Goal: Task Accomplishment & Management: Manage account settings

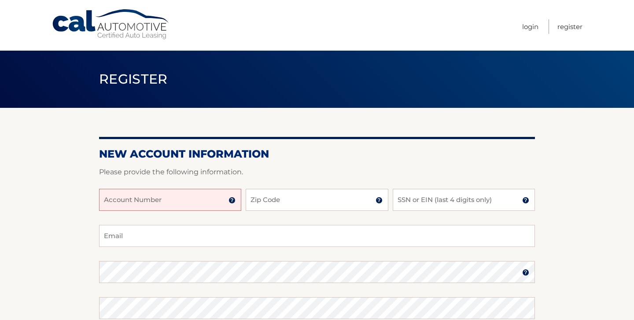
scroll to position [71, 0]
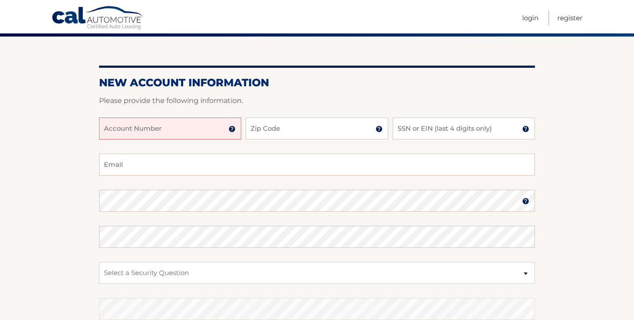
click at [179, 130] on input "Account Number" at bounding box center [170, 128] width 142 height 22
type input "44455992117"
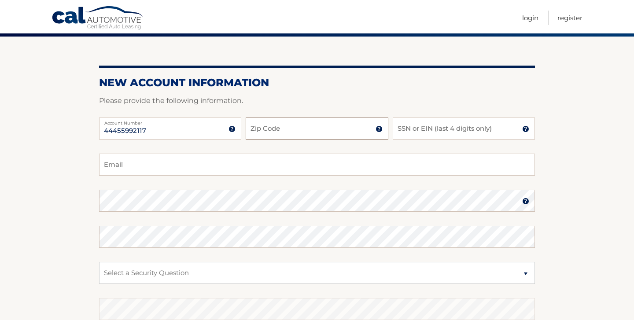
click at [296, 125] on input "Zip Code" at bounding box center [316, 128] width 142 height 22
type input "11040"
click at [418, 135] on input "SSN or EIN (last 4 digits only)" at bounding box center [463, 128] width 142 height 22
click at [524, 130] on img at bounding box center [525, 128] width 7 height 7
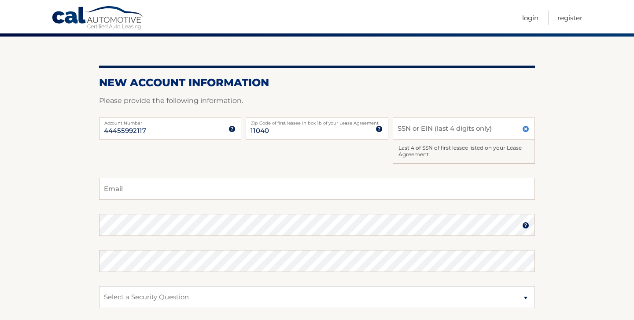
click at [524, 130] on img at bounding box center [525, 128] width 7 height 7
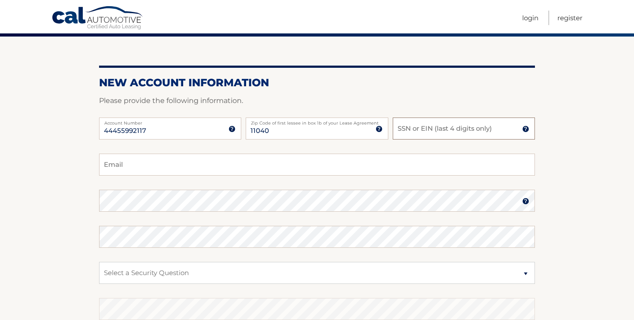
click at [494, 135] on input "SSN or EIN (last 4 digits only)" at bounding box center [463, 128] width 142 height 22
type input "1270"
click at [294, 162] on input "Email" at bounding box center [317, 165] width 436 height 22
type input "scherian3@yahoo.com"
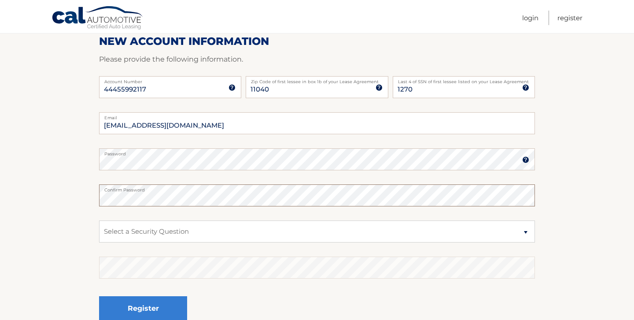
scroll to position [127, 0]
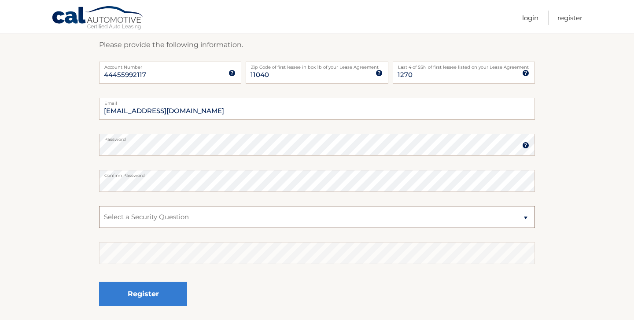
click at [520, 220] on select "Select a Security Question What was the name of your elementary school? What is…" at bounding box center [317, 217] width 436 height 22
select select "5"
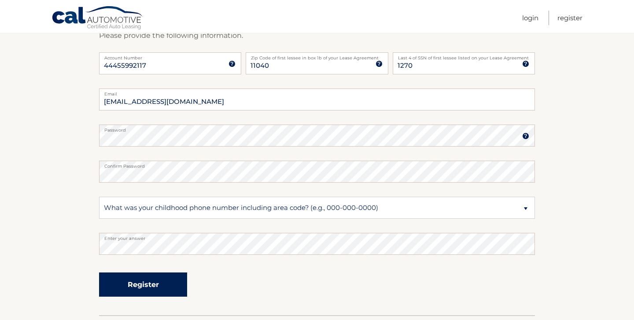
click at [169, 286] on button "Register" at bounding box center [143, 284] width 88 height 24
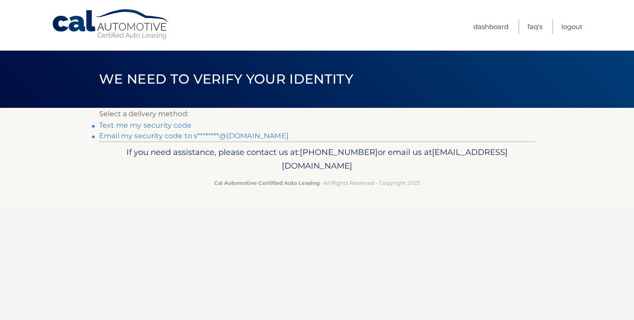
click at [167, 128] on link "Text me my security code" at bounding box center [145, 125] width 92 height 8
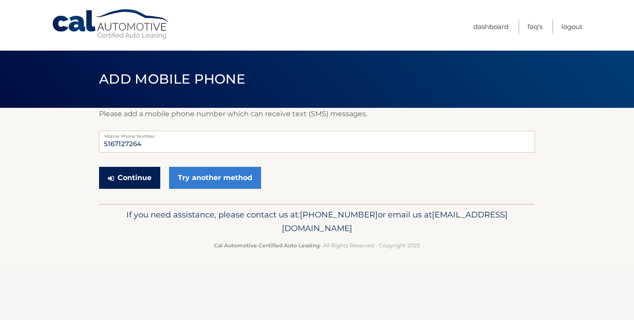
click at [132, 183] on button "Continue" at bounding box center [129, 178] width 61 height 22
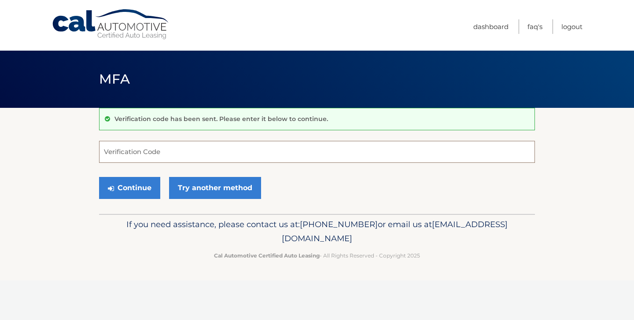
click at [194, 154] on input "Verification Code" at bounding box center [317, 152] width 436 height 22
type input "671648"
click at [150, 188] on button "Continue" at bounding box center [129, 188] width 61 height 22
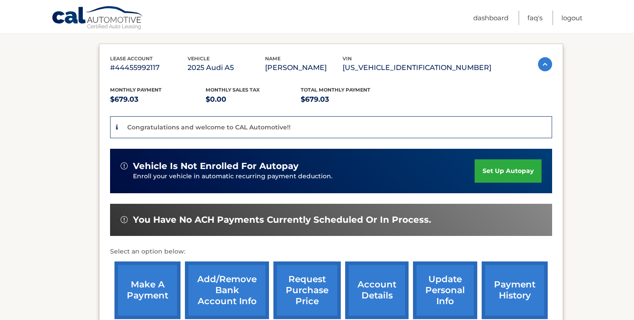
scroll to position [145, 0]
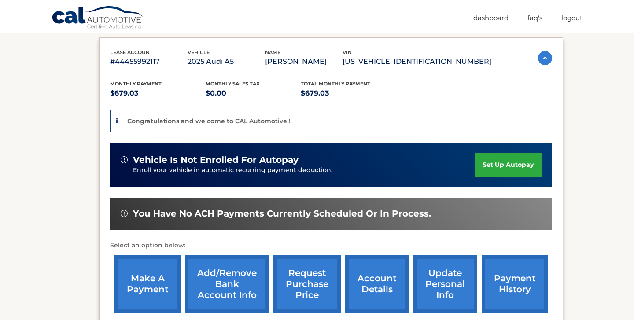
click at [517, 169] on link "set up autopay" at bounding box center [507, 164] width 67 height 23
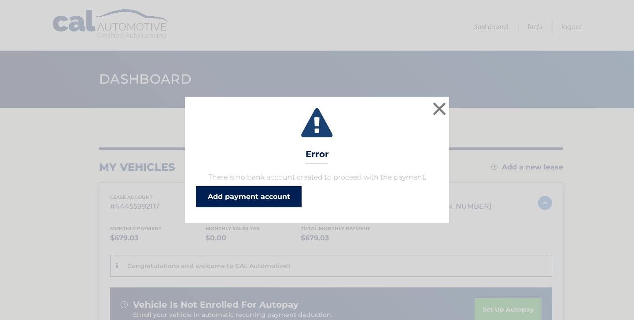
click at [280, 198] on link "Add payment account" at bounding box center [249, 196] width 106 height 21
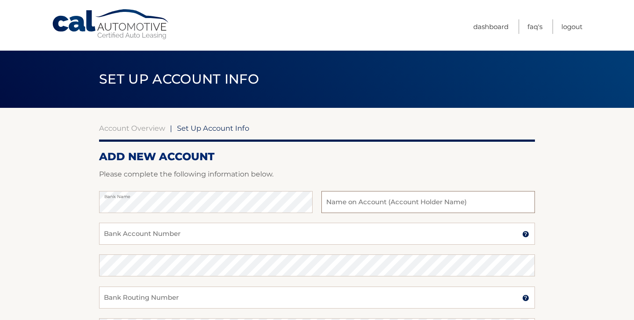
click at [379, 206] on input "text" at bounding box center [427, 202] width 213 height 22
type input "Siril Cherian"
click at [338, 233] on input "Bank Account Number" at bounding box center [317, 234] width 436 height 22
type input "9993428917"
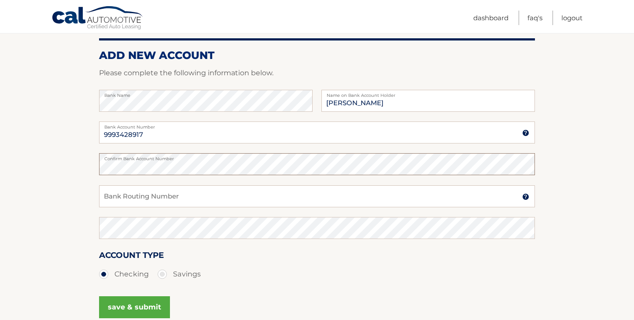
scroll to position [110, 0]
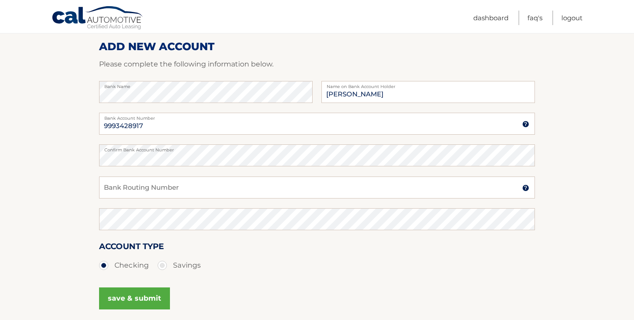
click at [525, 189] on img at bounding box center [525, 187] width 7 height 7
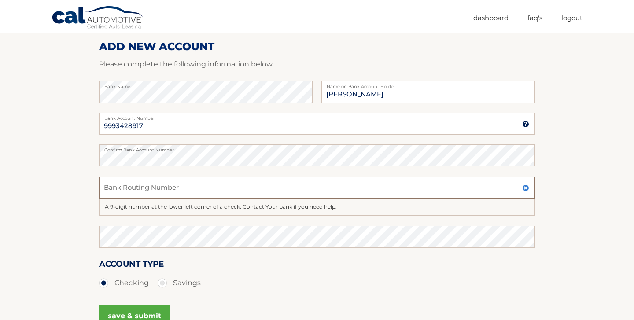
click at [266, 188] on input "Bank Routing Number" at bounding box center [317, 187] width 436 height 22
click at [204, 190] on input "Bank Routing Number" at bounding box center [317, 187] width 436 height 22
type input "021000089"
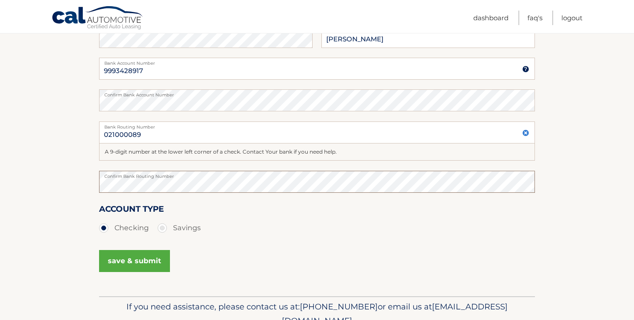
scroll to position [208, 0]
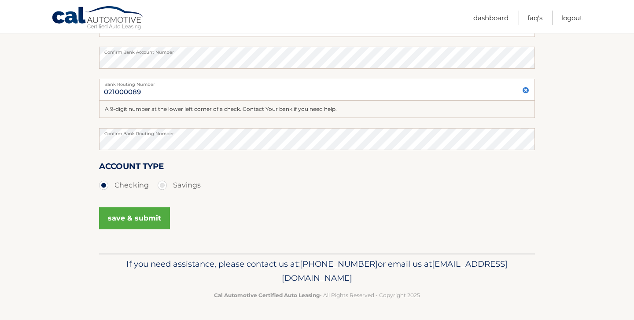
click at [143, 217] on button "save & submit" at bounding box center [134, 218] width 71 height 22
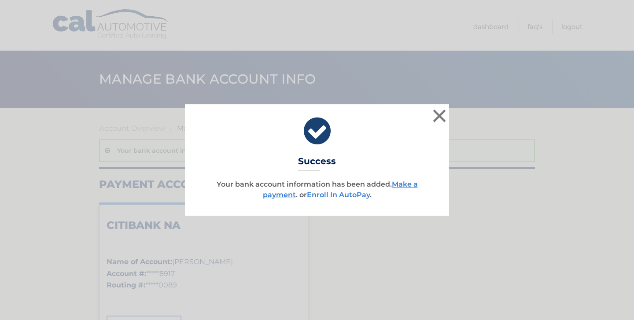
click at [356, 197] on link "Enroll In AutoPay" at bounding box center [338, 194] width 63 height 8
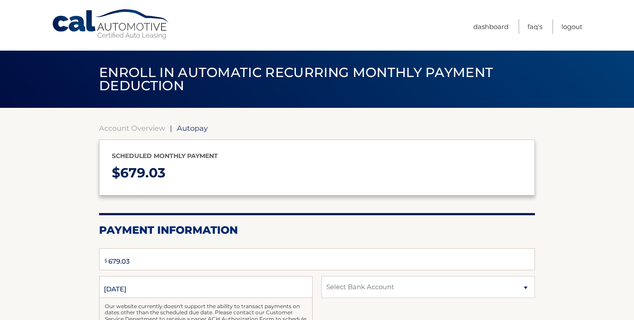
select select "NDRmN2Y0NTItZDdmNC00NzY5LTlmZjctYTIwNmZlMjdlNzIz"
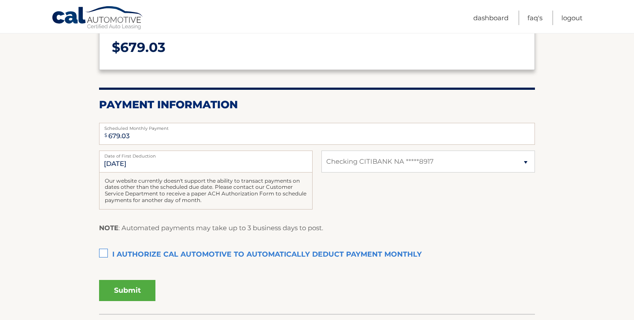
scroll to position [147, 0]
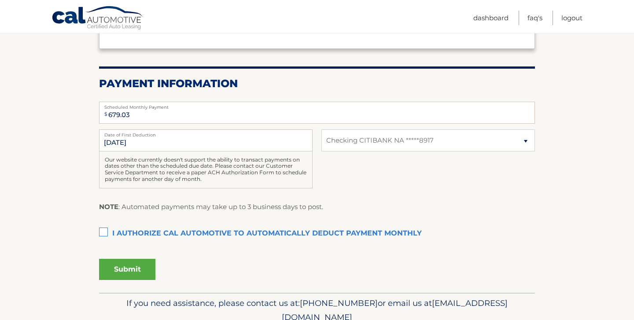
click at [100, 231] on label "I authorize cal automotive to automatically deduct payment monthly This checkbo…" at bounding box center [317, 234] width 436 height 18
click at [0, 0] on input "I authorize cal automotive to automatically deduct payment monthly This checkbo…" at bounding box center [0, 0] width 0 height 0
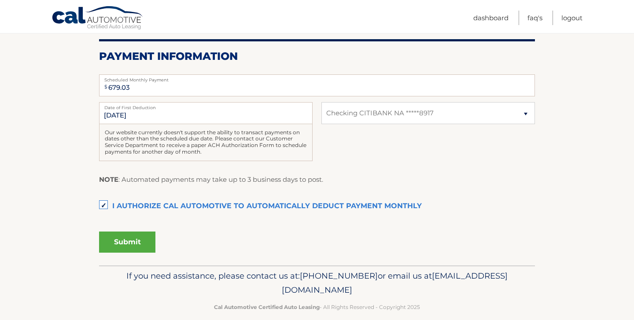
scroll to position [186, 0]
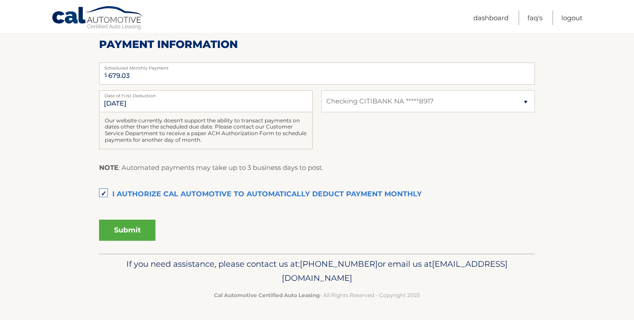
click at [107, 232] on button "Submit" at bounding box center [127, 230] width 56 height 21
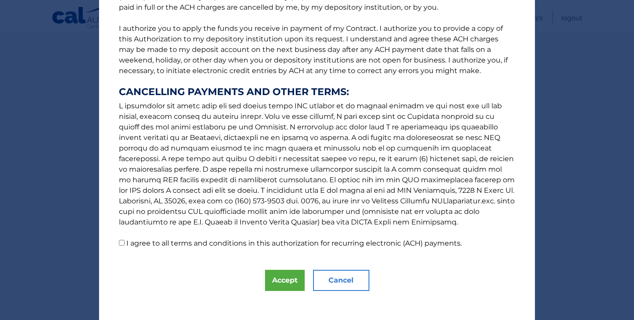
scroll to position [106, 0]
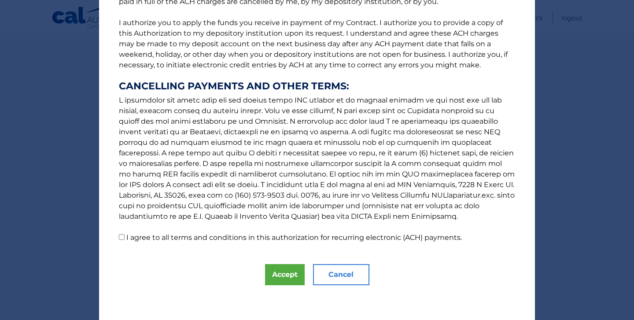
click at [122, 238] on input "I agree to all terms and conditions in this authorization for recurring electro…" at bounding box center [122, 237] width 6 height 6
checkbox input "true"
click at [278, 274] on button "Accept" at bounding box center [285, 274] width 40 height 21
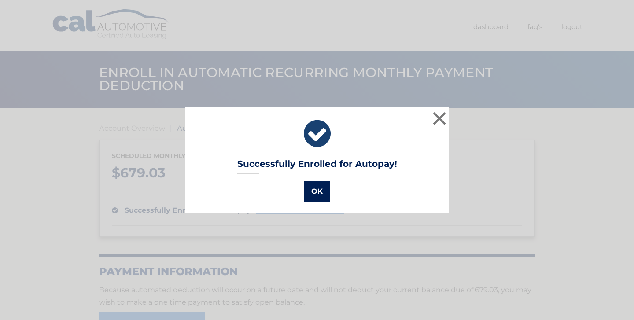
click at [315, 190] on button "OK" at bounding box center [317, 191] width 26 height 21
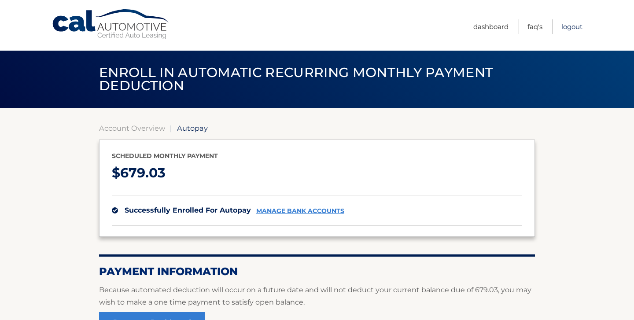
click at [570, 26] on link "Logout" at bounding box center [571, 26] width 21 height 15
